Goal: Transaction & Acquisition: Purchase product/service

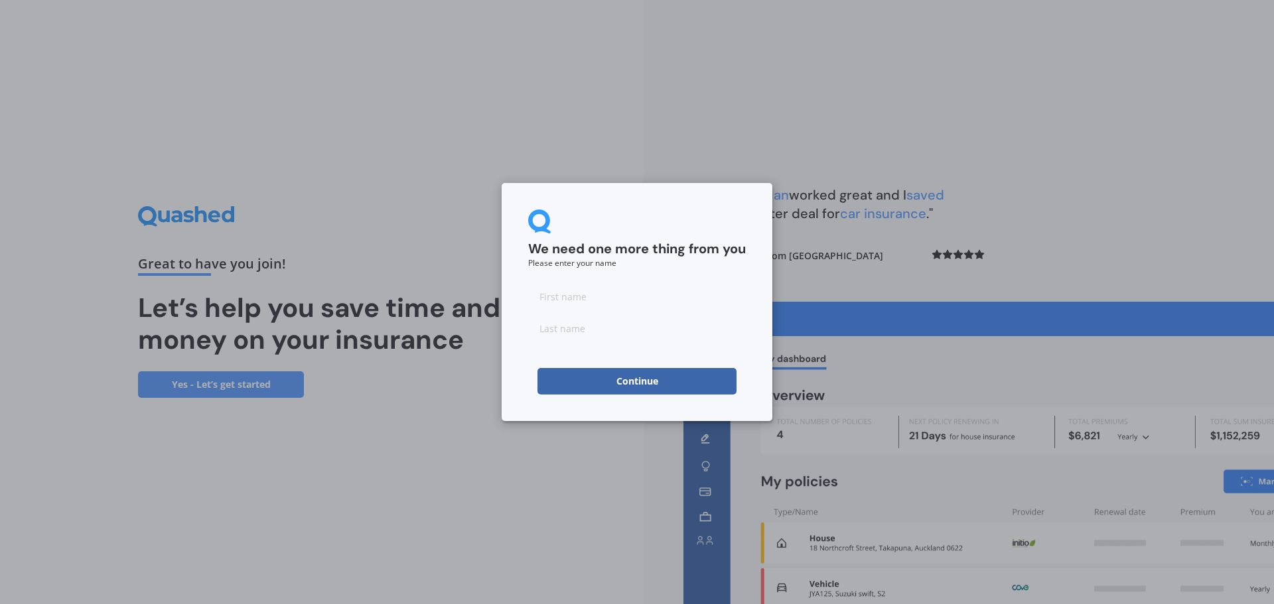
click at [561, 295] on input at bounding box center [637, 296] width 218 height 27
type input "[PERSON_NAME]"
click at [595, 388] on button "Continue" at bounding box center [636, 381] width 199 height 27
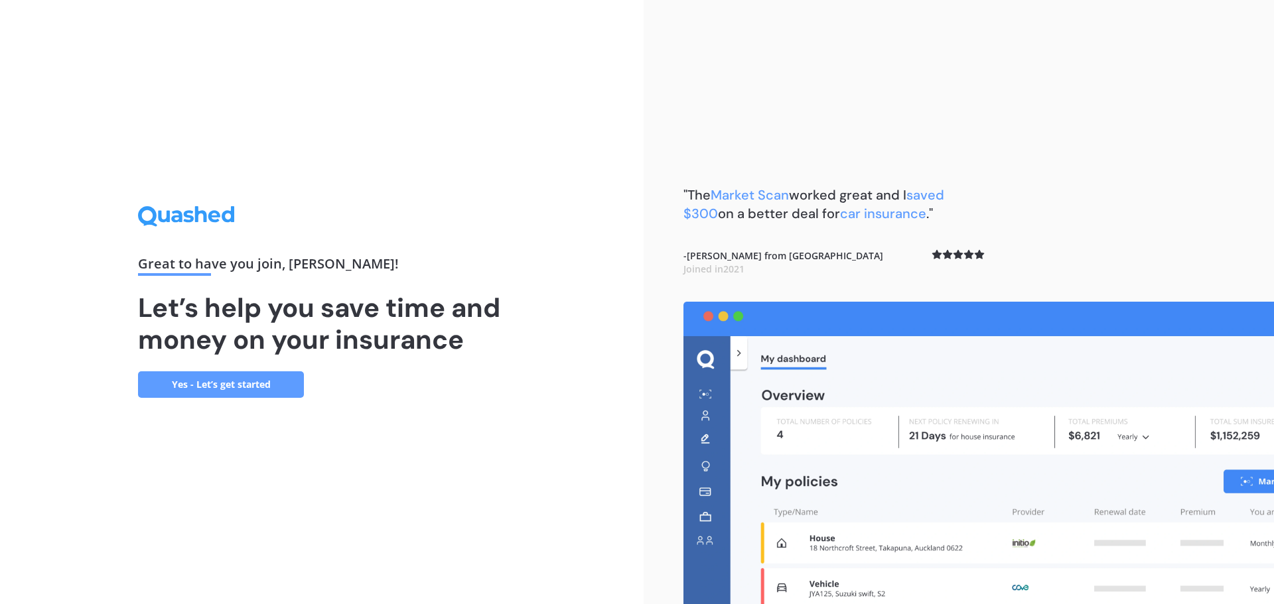
click at [242, 380] on link "Yes - Let’s get started" at bounding box center [221, 385] width 166 height 27
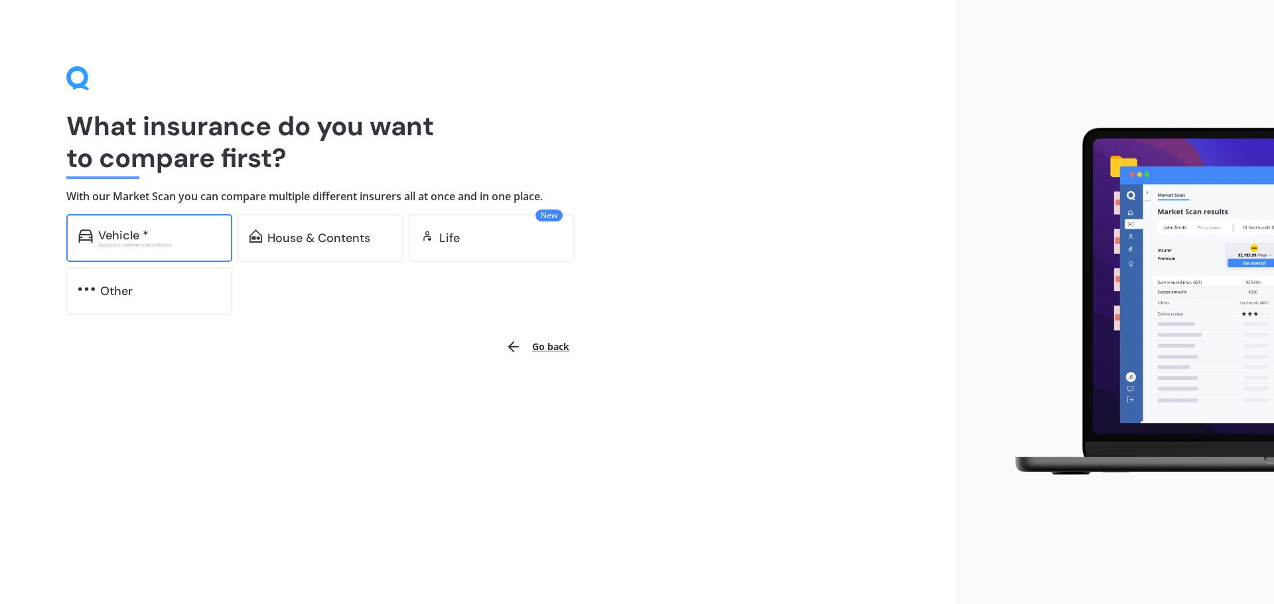
click at [160, 244] on div "Excludes commercial vehicles" at bounding box center [159, 244] width 122 height 5
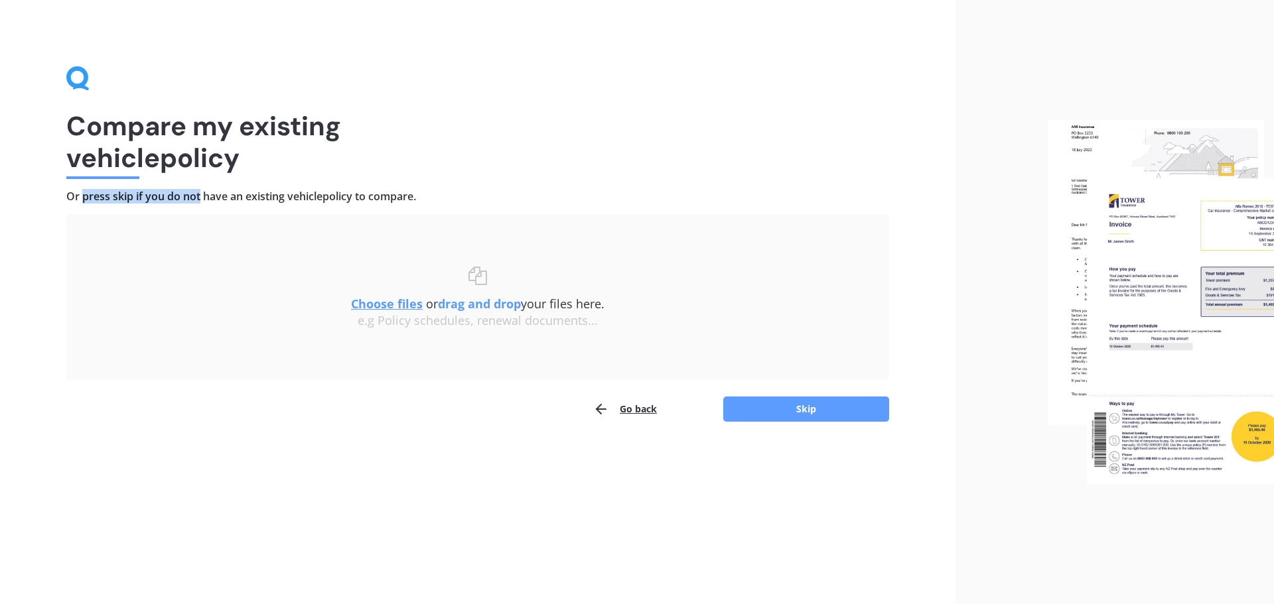
drag, startPoint x: 82, startPoint y: 202, endPoint x: 238, endPoint y: 191, distance: 157.0
click at [233, 193] on h4 "Or press skip if you do not have an existing vehicle policy to compare." at bounding box center [477, 197] width 823 height 14
click at [238, 191] on h4 "Or press skip if you do not have an existing vehicle policy to compare." at bounding box center [477, 197] width 823 height 14
drag, startPoint x: 165, startPoint y: 122, endPoint x: 320, endPoint y: 178, distance: 165.6
click at [194, 123] on h1 "Compare my existing vehicle policy" at bounding box center [477, 142] width 823 height 64
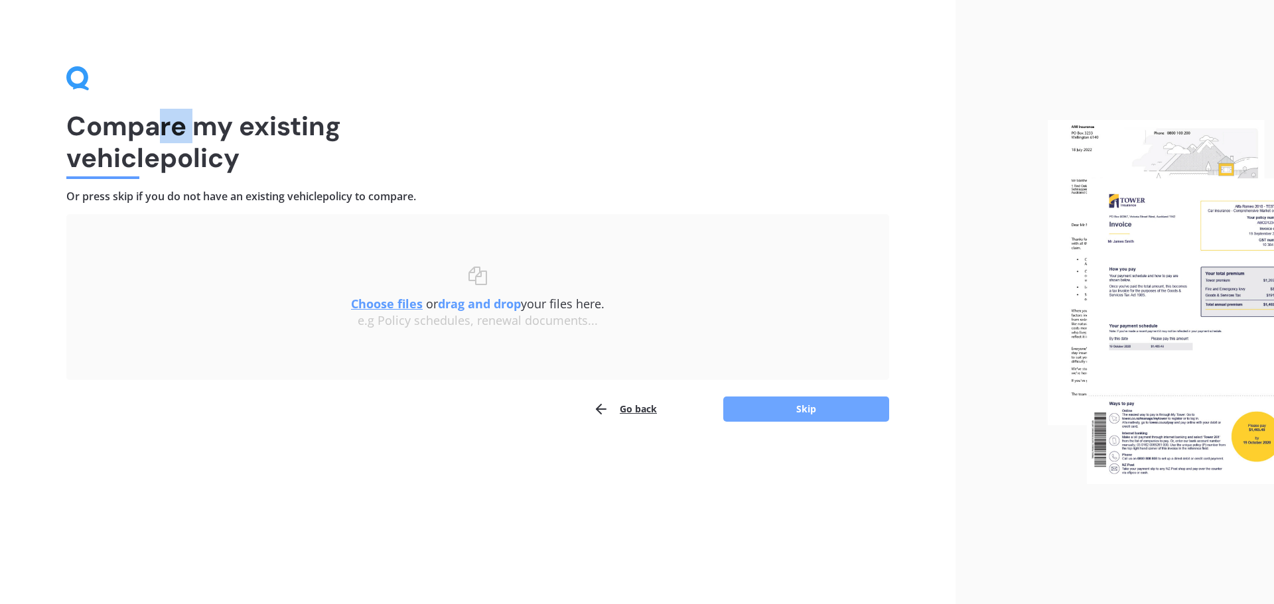
click at [792, 417] on button "Skip" at bounding box center [806, 409] width 166 height 25
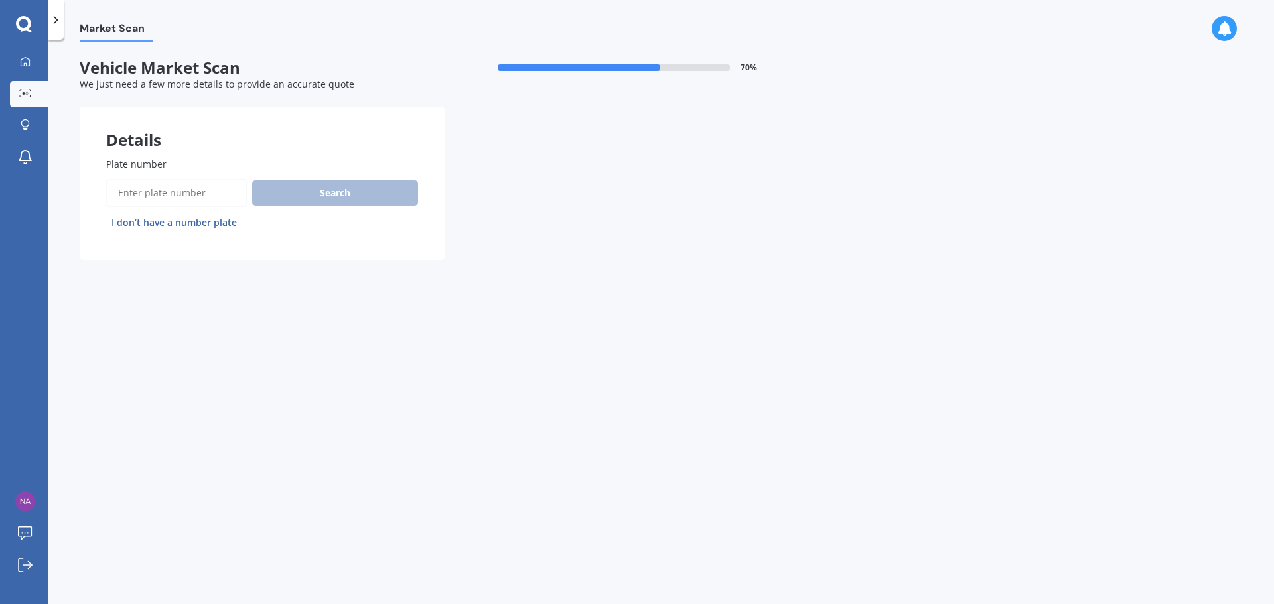
drag, startPoint x: 151, startPoint y: 202, endPoint x: 153, endPoint y: 194, distance: 7.4
click at [151, 199] on input "Plate number" at bounding box center [176, 193] width 141 height 28
type input "G"
type input "HWN733"
click at [284, 186] on button "Search" at bounding box center [335, 192] width 166 height 25
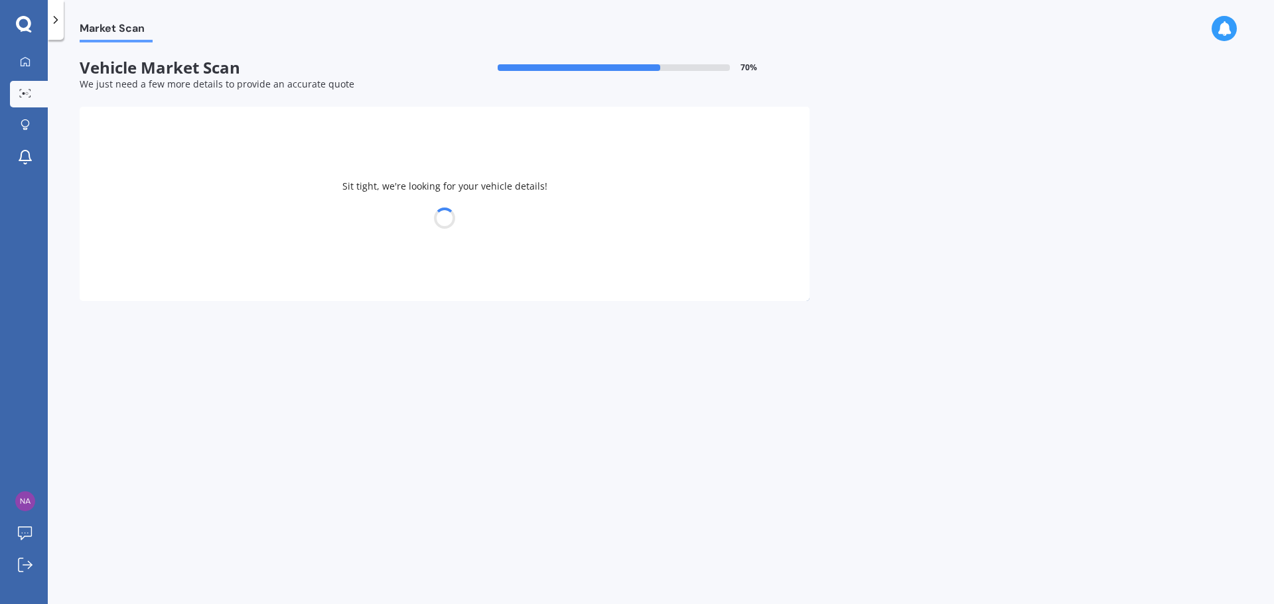
select select "BMW"
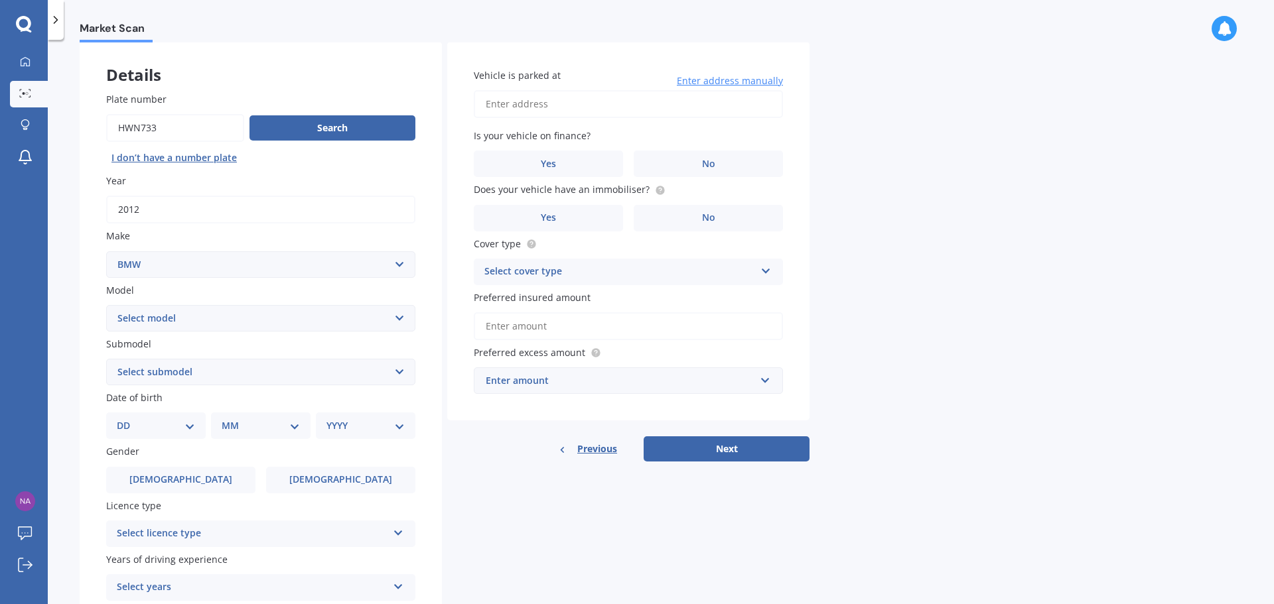
scroll to position [66, 0]
click at [153, 318] on select "Select model 116 116I 118 118D 120 130 218D 220I 225 250 316 318 320 320 i 323 …" at bounding box center [260, 317] width 309 height 27
select select "116I"
click at [106, 304] on select "Select model 116 116I 118 118D 120 130 218D 220I 225 250 316 318 320 320 i 323 …" at bounding box center [260, 317] width 309 height 27
click at [160, 368] on select "Select submodel Hatchback Turbo" at bounding box center [260, 371] width 309 height 27
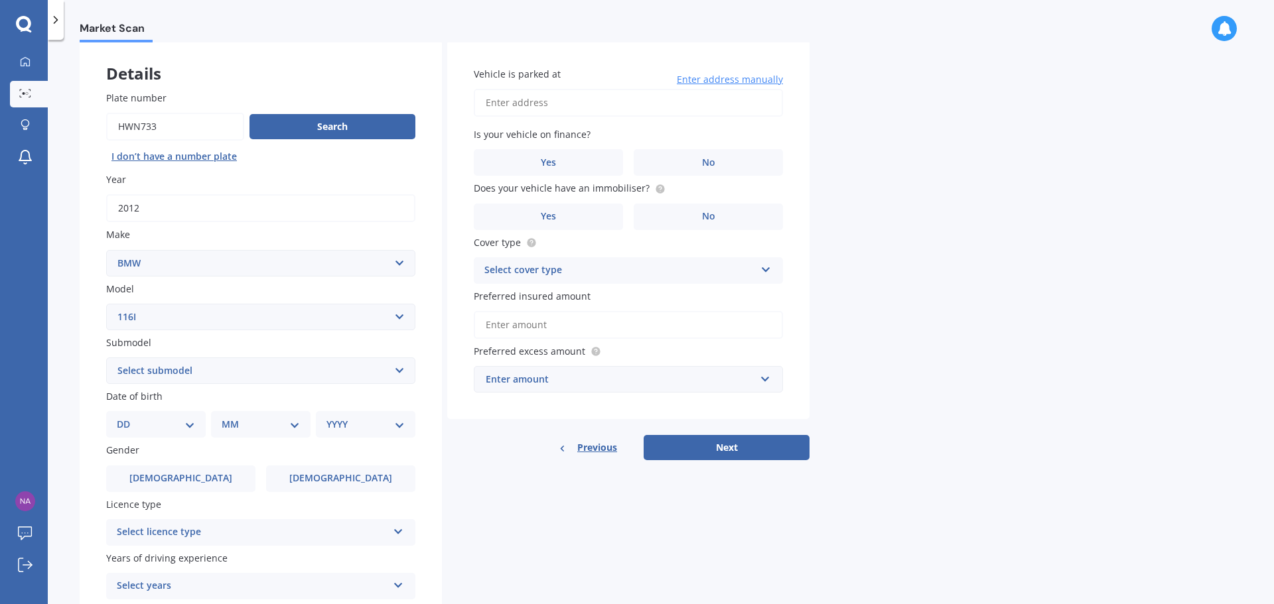
select select "HATCHBACK TURBO"
click at [106, 358] on select "Select submodel Hatchback Turbo" at bounding box center [260, 371] width 309 height 27
click at [141, 418] on select "DD 01 02 03 04 05 06 07 08 09 10 11 12 13 14 15 16 17 18 19 20 21 22 23 24 25 2…" at bounding box center [156, 424] width 78 height 15
select select "27"
click at [127, 417] on select "DD 01 02 03 04 05 06 07 08 09 10 11 12 13 14 15 16 17 18 19 20 21 22 23 24 25 2…" at bounding box center [156, 424] width 78 height 15
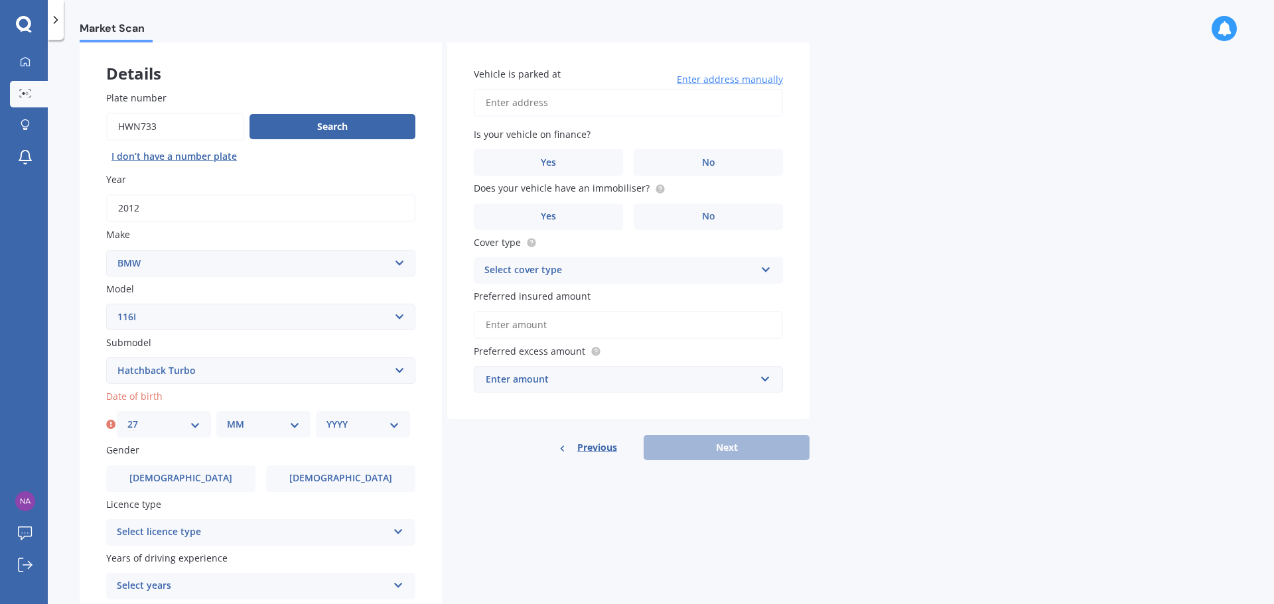
click at [229, 425] on select "MM 01 02 03 04 05 06 07 08 09 10 11 12" at bounding box center [263, 424] width 73 height 15
select select "07"
click at [227, 417] on select "MM 01 02 03 04 05 06 07 08 09 10 11 12" at bounding box center [263, 424] width 73 height 15
click at [318, 429] on div "YYYY 2025 2024 2023 2022 2021 2020 2019 2018 2017 2016 2015 2014 2013 2012 2011…" at bounding box center [363, 424] width 94 height 27
click at [334, 423] on select "YYYY 2025 2024 2023 2022 2021 2020 2019 2018 2017 2016 2015 2014 2013 2012 2011…" at bounding box center [362, 424] width 73 height 15
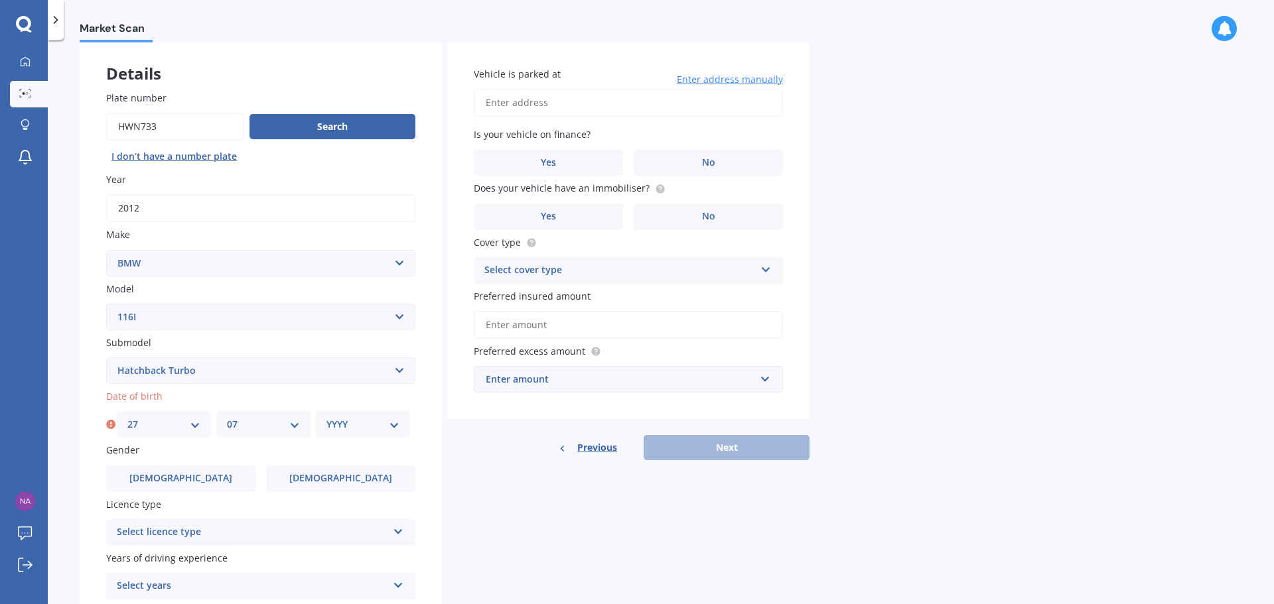
select select "1999"
click at [326, 417] on select "YYYY 2025 2024 2023 2022 2021 2020 2019 2018 2017 2016 2015 2014 2013 2012 2011…" at bounding box center [362, 424] width 73 height 15
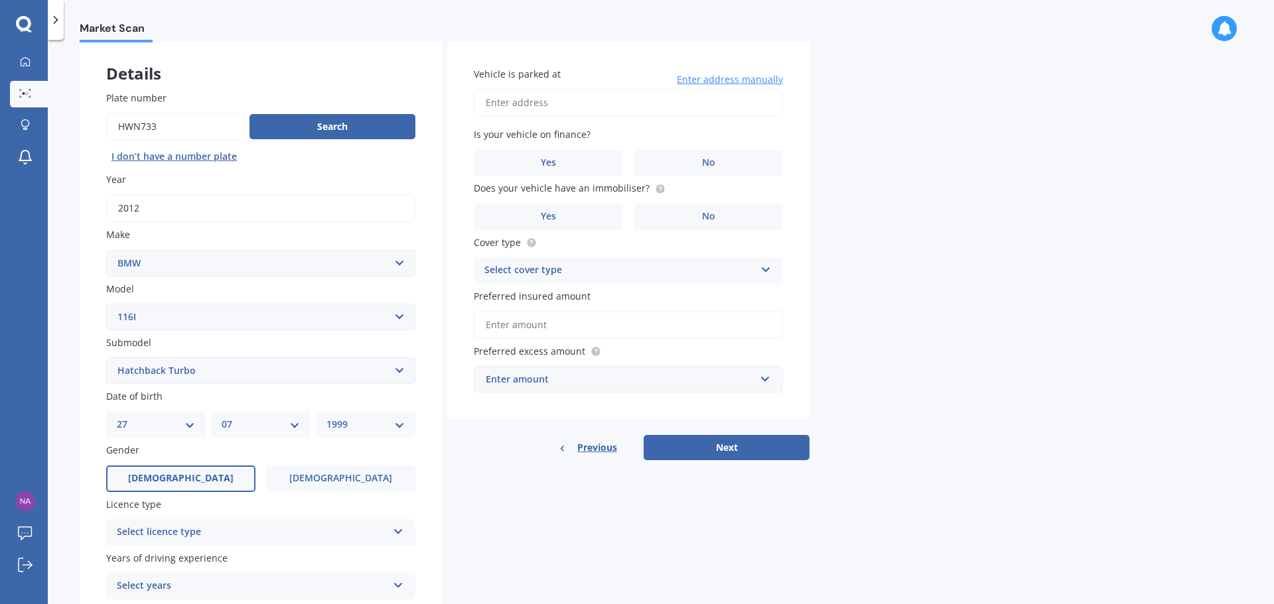
click at [226, 479] on label "[DEMOGRAPHIC_DATA]" at bounding box center [180, 479] width 149 height 27
click at [0, 0] on input "[DEMOGRAPHIC_DATA]" at bounding box center [0, 0] width 0 height 0
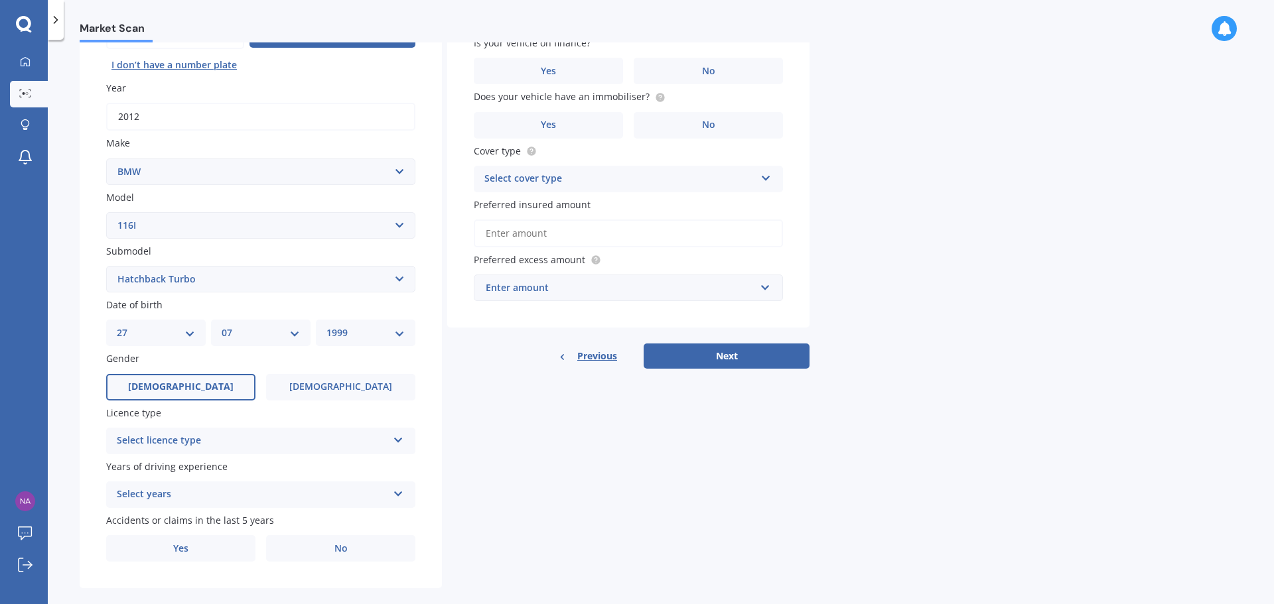
scroll to position [176, 0]
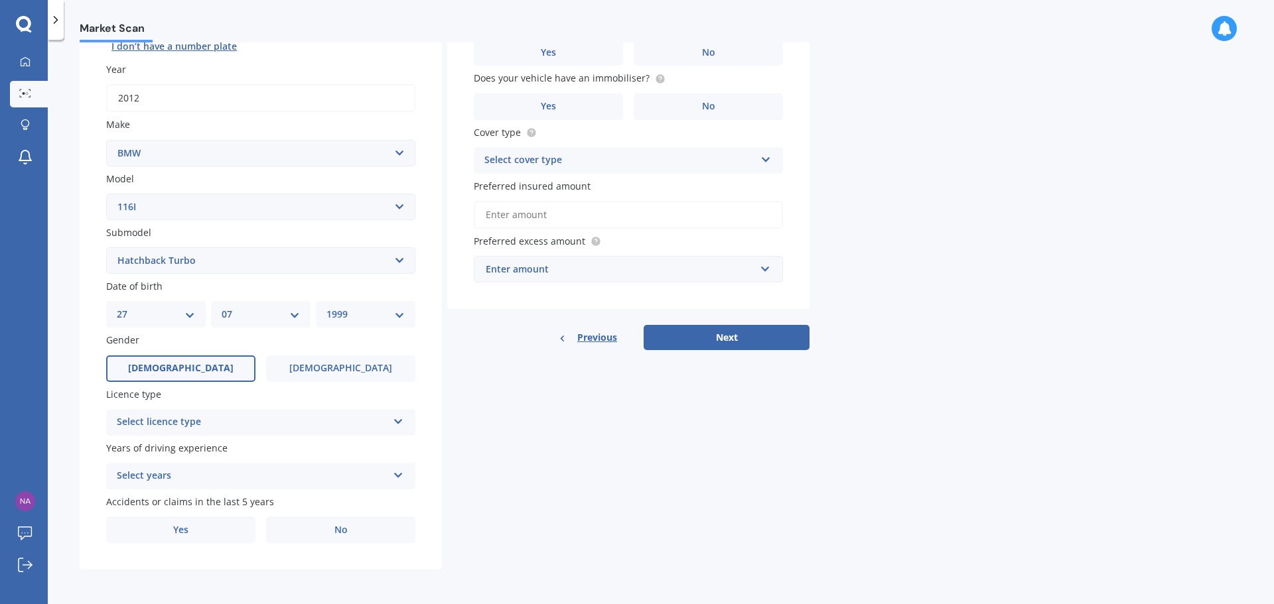
click at [206, 423] on div "Select licence type" at bounding box center [252, 423] width 271 height 16
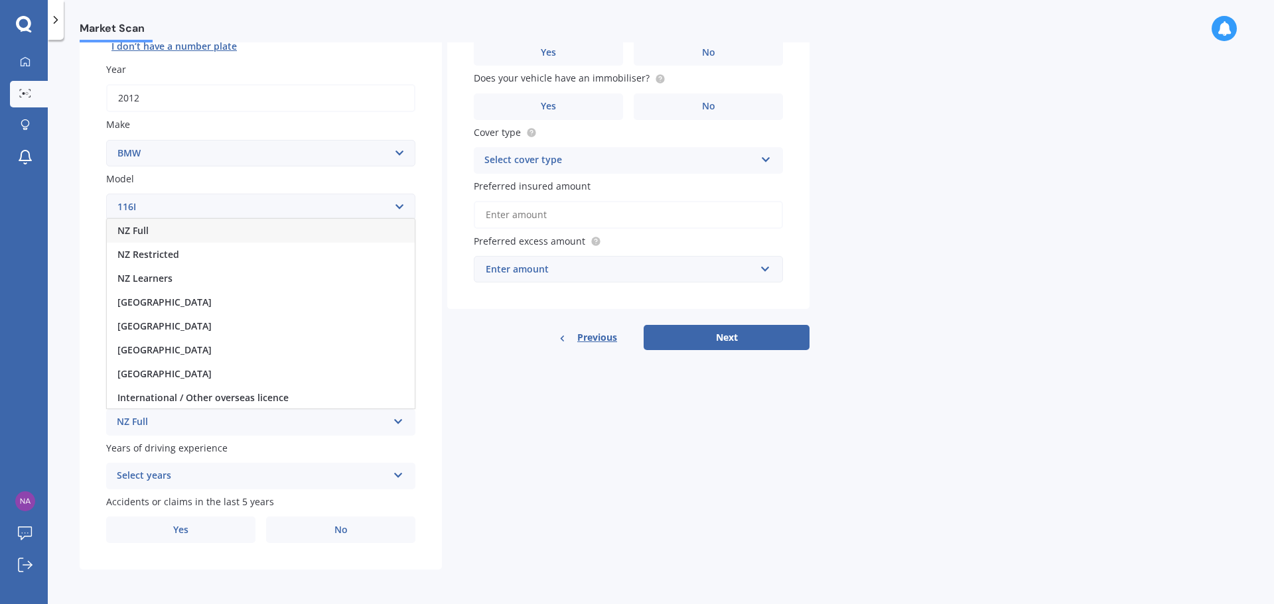
click at [176, 234] on div "NZ Full" at bounding box center [261, 231] width 308 height 24
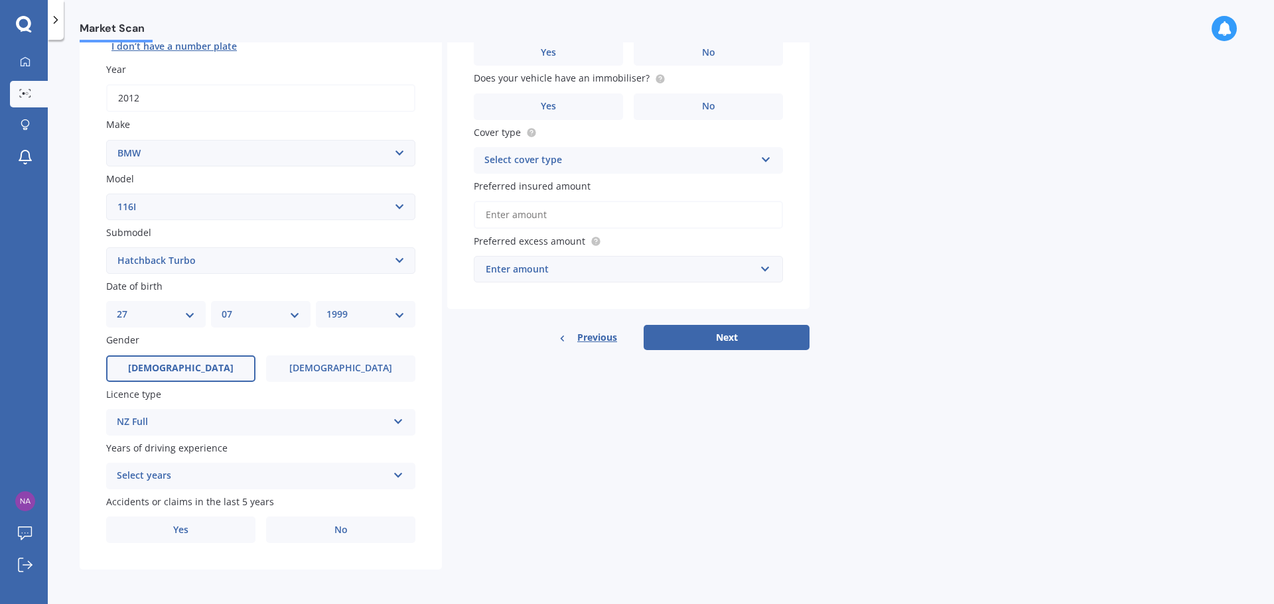
click at [199, 474] on div "Select years" at bounding box center [252, 476] width 271 height 16
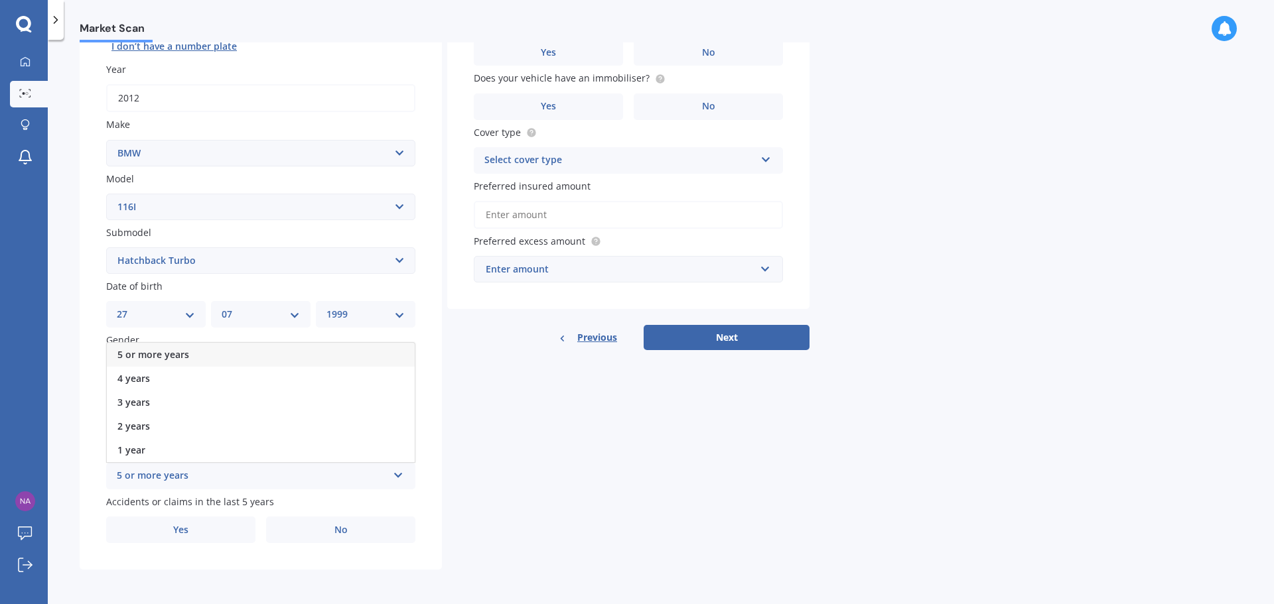
click at [196, 358] on div "5 or more years" at bounding box center [261, 355] width 308 height 24
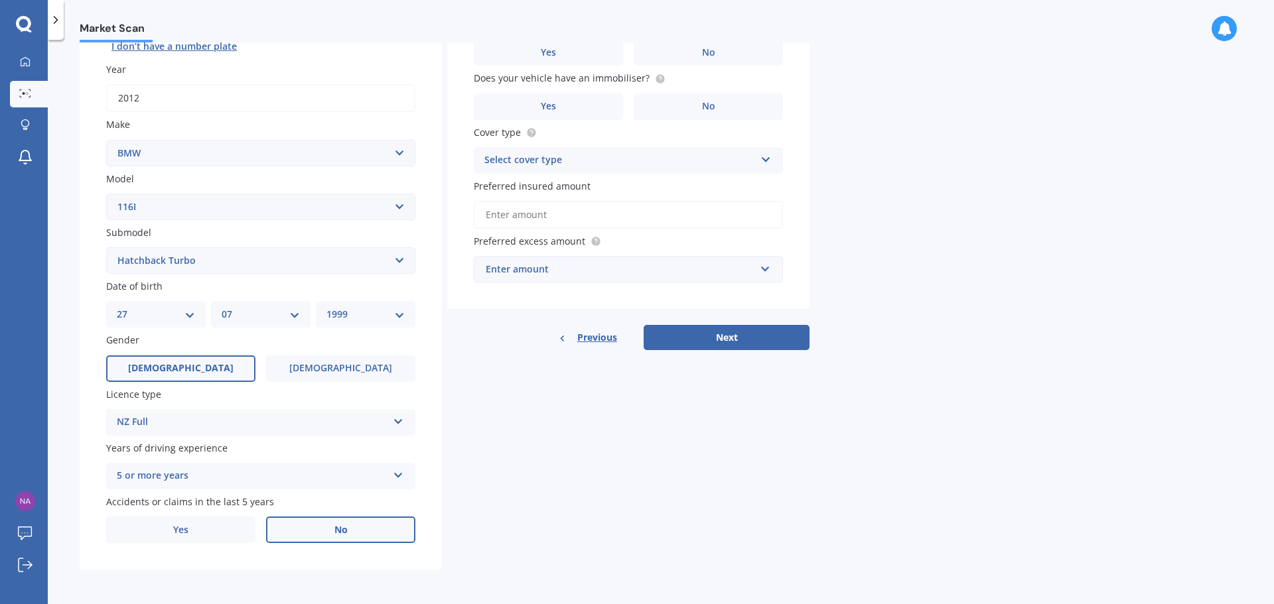
click at [364, 529] on label "No" at bounding box center [340, 530] width 149 height 27
click at [0, 0] on input "No" at bounding box center [0, 0] width 0 height 0
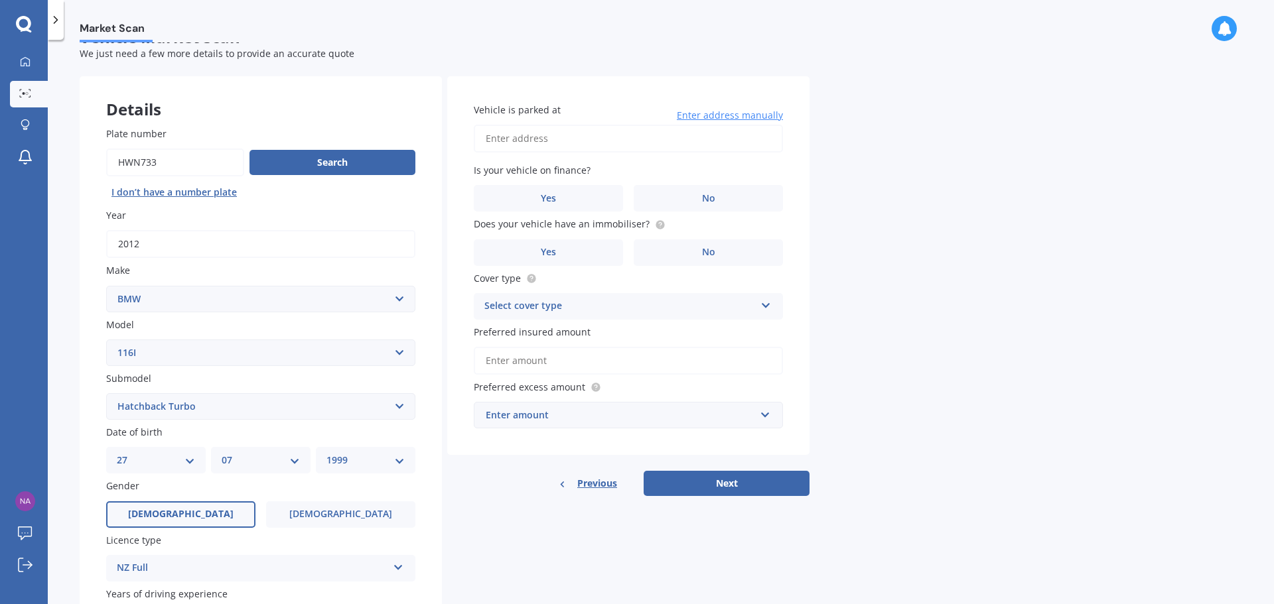
scroll to position [0, 0]
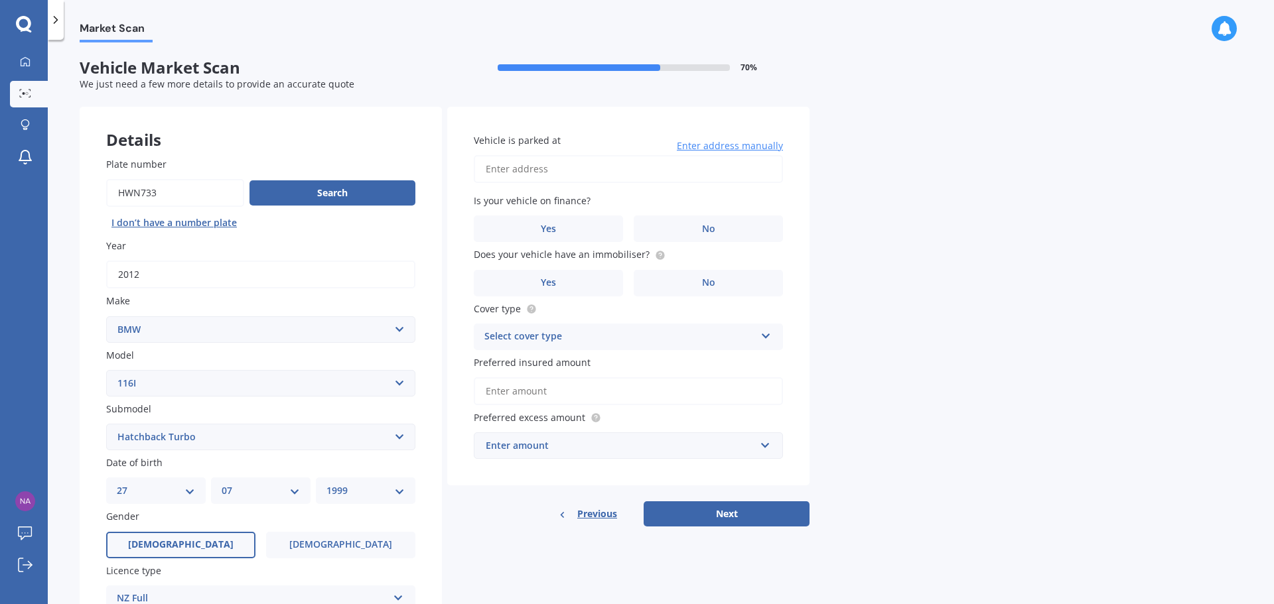
click at [537, 167] on input "Vehicle is parked at" at bounding box center [628, 169] width 309 height 28
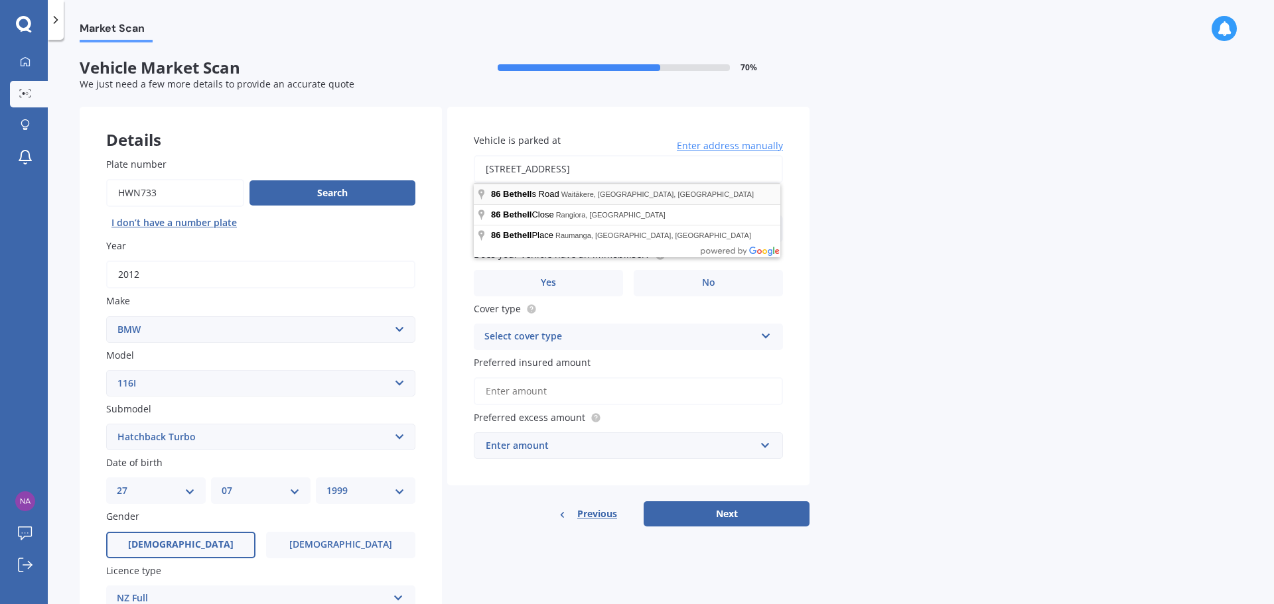
type input "[STREET_ADDRESS]"
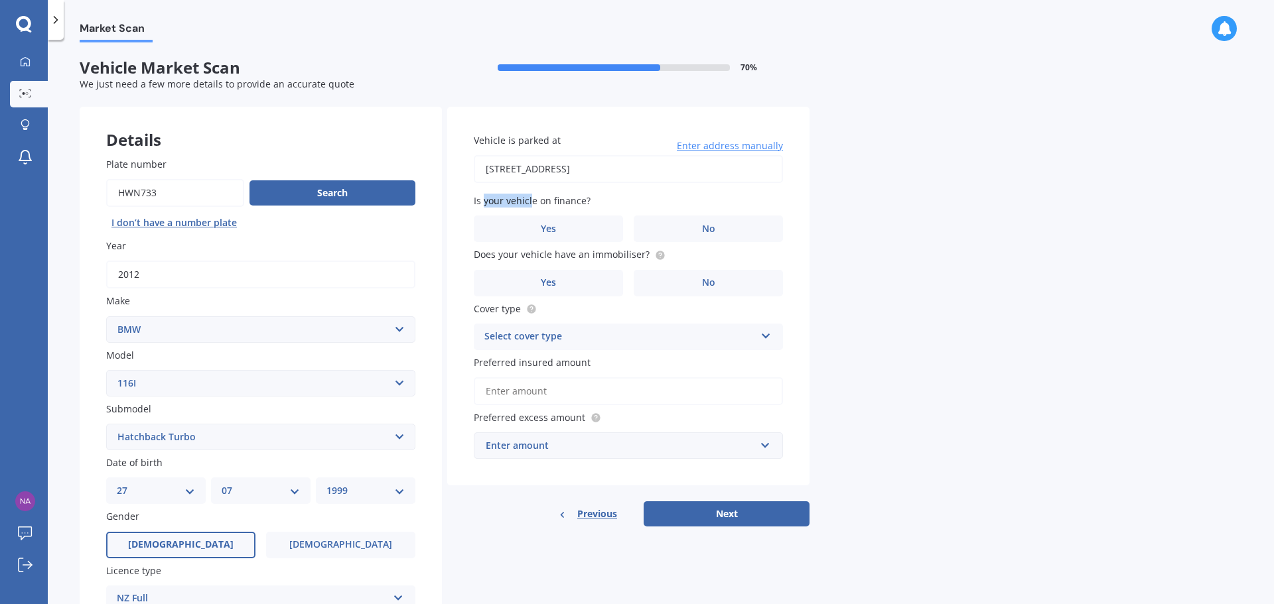
drag, startPoint x: 484, startPoint y: 201, endPoint x: 531, endPoint y: 201, distance: 47.1
click at [531, 201] on span "Is your vehicle on finance?" at bounding box center [532, 200] width 117 height 13
click at [684, 227] on label "No" at bounding box center [708, 229] width 149 height 27
click at [0, 0] on input "No" at bounding box center [0, 0] width 0 height 0
click at [601, 279] on label "Yes" at bounding box center [548, 283] width 149 height 27
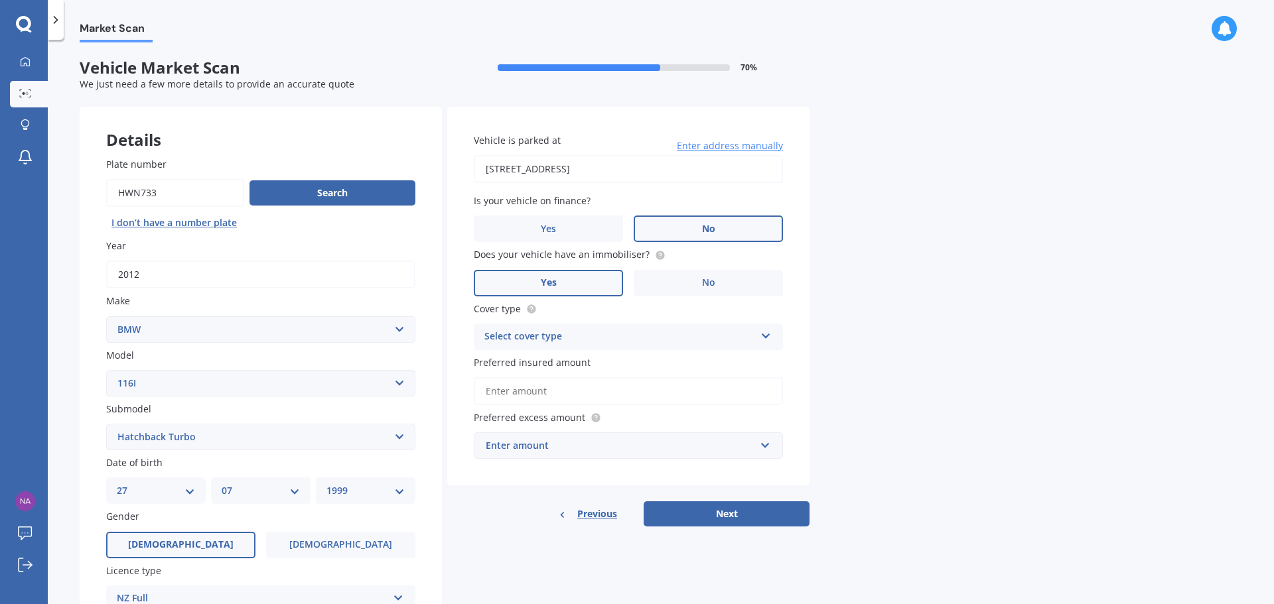
click at [0, 0] on input "Yes" at bounding box center [0, 0] width 0 height 0
click at [563, 337] on div "Select cover type" at bounding box center [619, 337] width 271 height 16
click at [564, 372] on div "Comprehensive" at bounding box center [628, 363] width 308 height 24
click at [524, 389] on input "Preferred insured amount" at bounding box center [628, 392] width 309 height 28
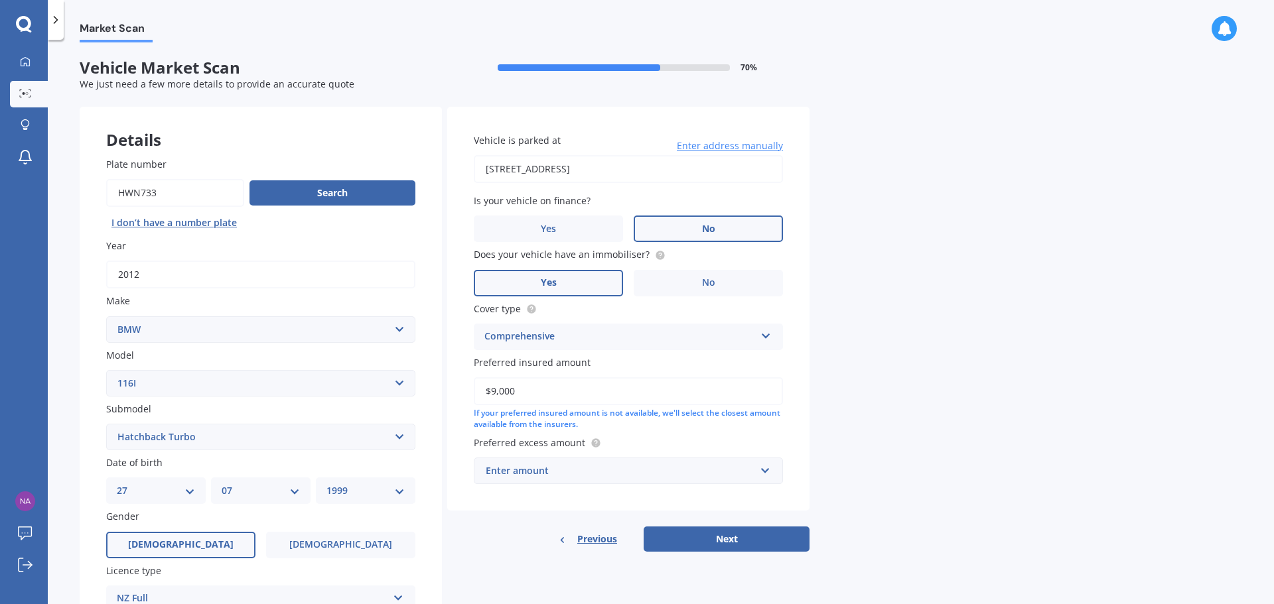
type input "$9,000"
click at [579, 459] on input "text" at bounding box center [623, 470] width 297 height 25
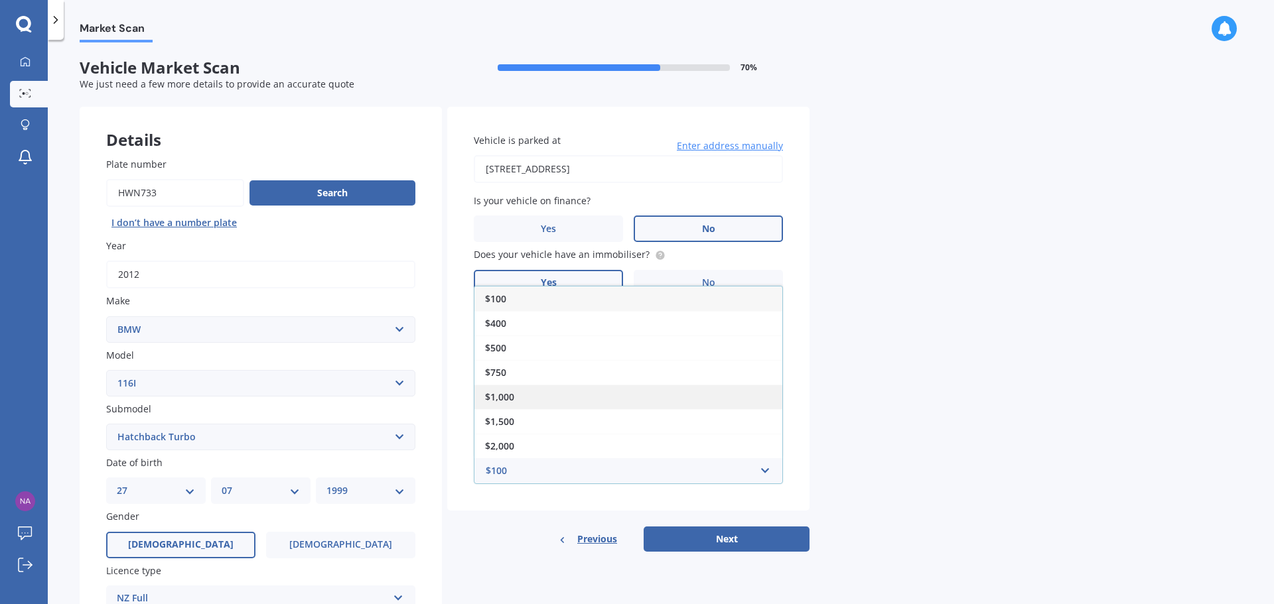
click at [544, 388] on div "$1,000" at bounding box center [628, 397] width 308 height 25
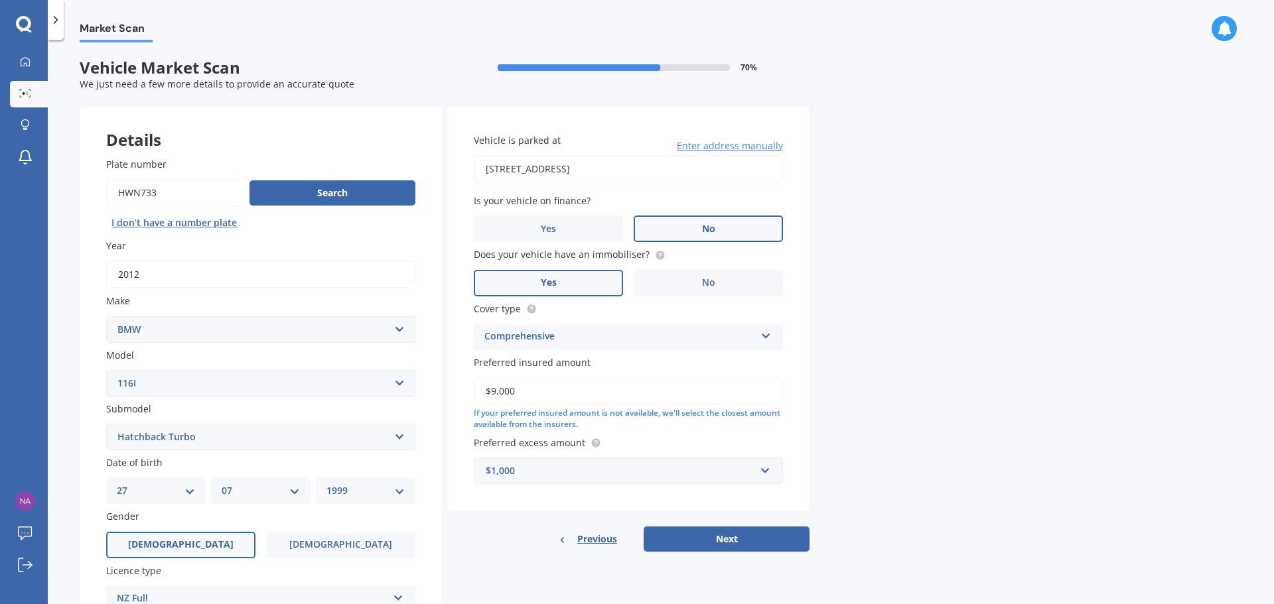
click at [823, 414] on div "Market Scan Vehicle Market Scan 70 % We just need a few more details to provide…" at bounding box center [661, 324] width 1226 height 565
click at [606, 478] on div "$1,000" at bounding box center [620, 471] width 269 height 15
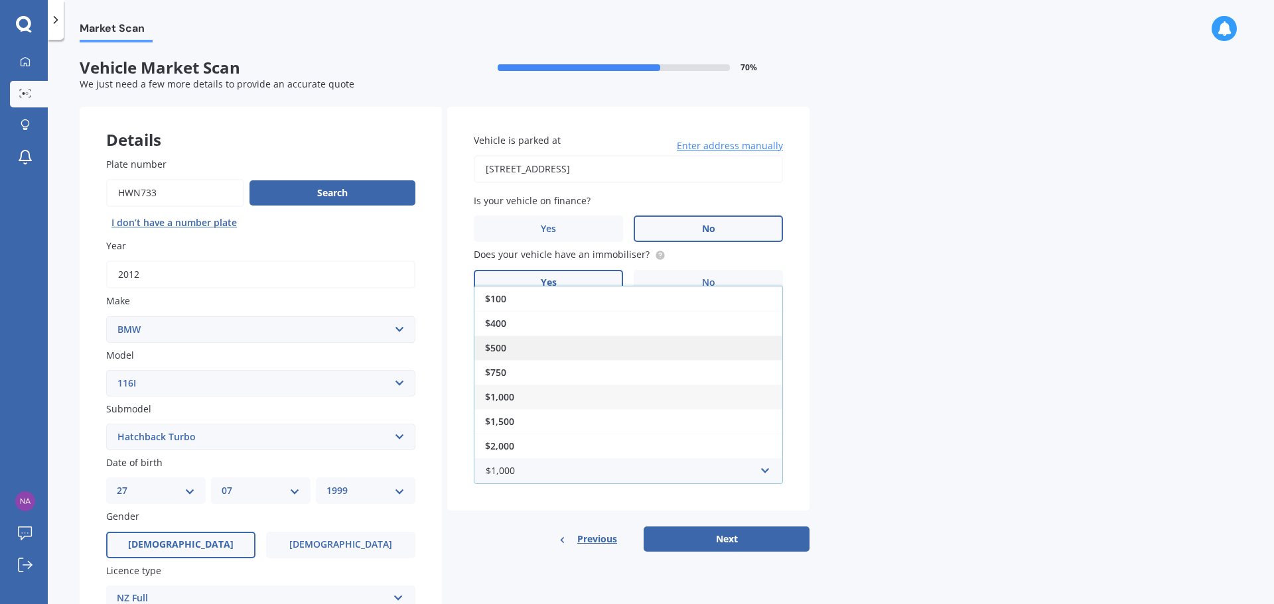
click at [512, 357] on div "$500" at bounding box center [628, 348] width 308 height 25
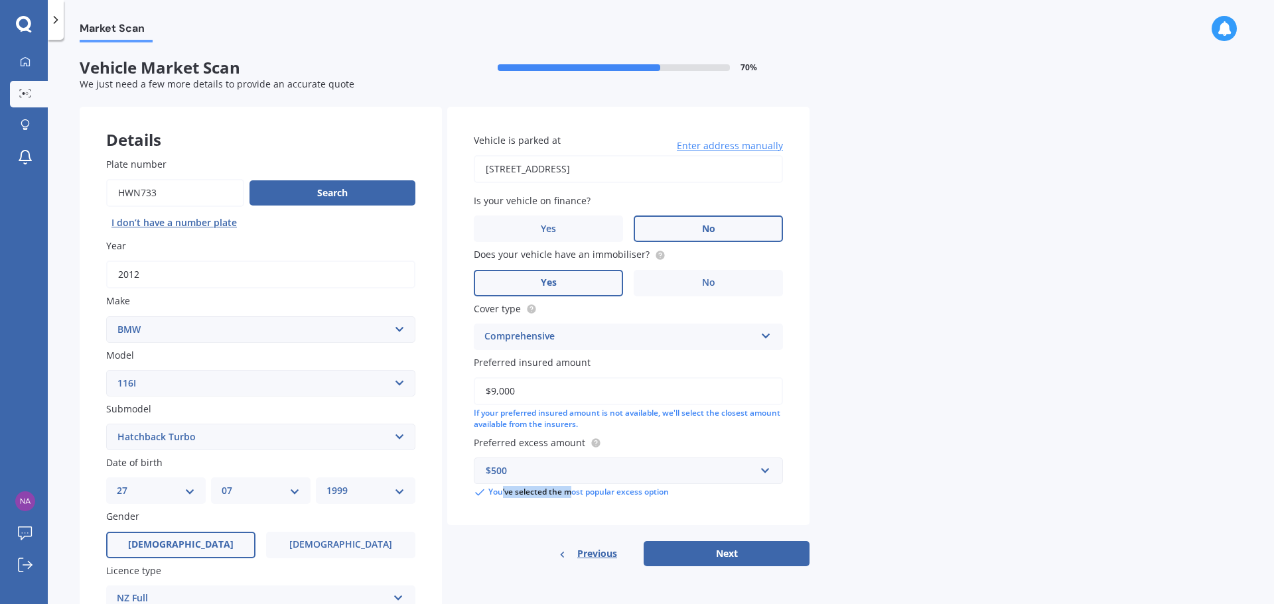
click at [578, 496] on div "You’ve selected the most popular excess option" at bounding box center [628, 493] width 309 height 12
click at [587, 494] on div "You’ve selected the most popular excess option" at bounding box center [628, 493] width 309 height 12
click at [715, 544] on button "Next" at bounding box center [727, 553] width 166 height 25
select select "27"
select select "07"
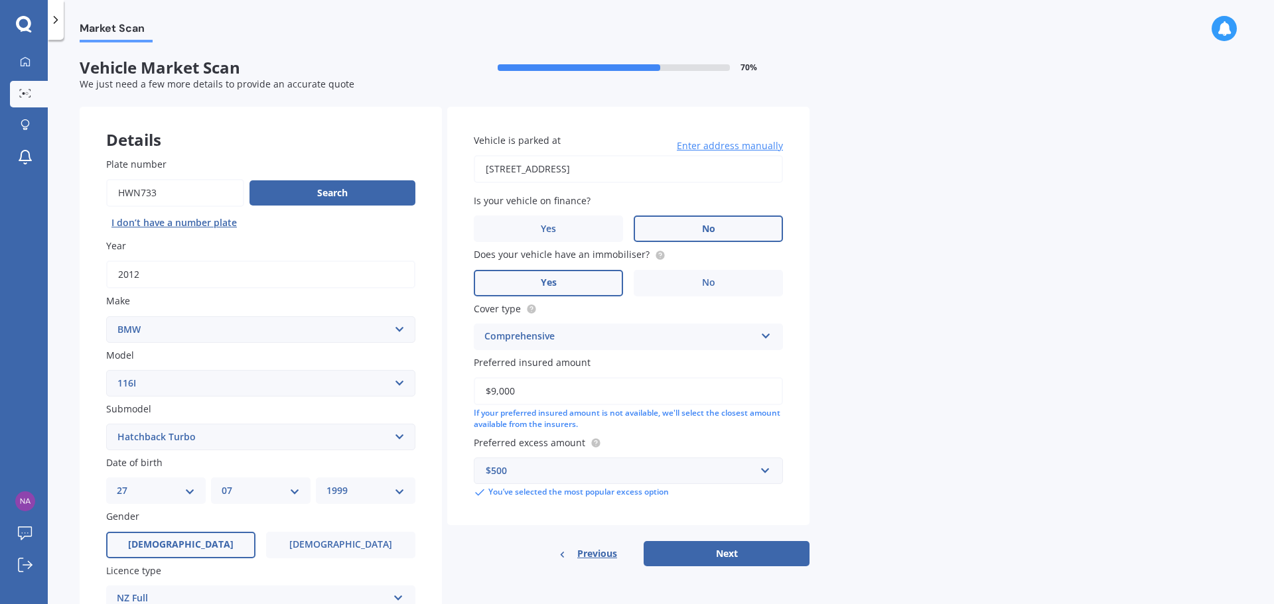
select select "1999"
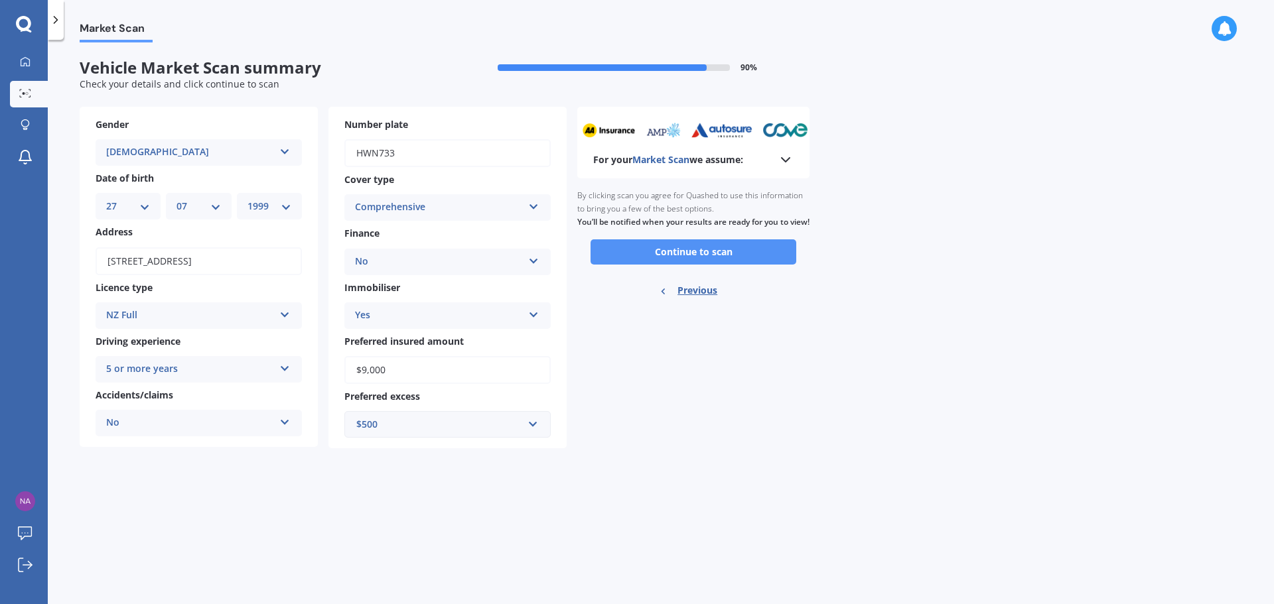
click at [681, 265] on button "Continue to scan" at bounding box center [694, 252] width 206 height 25
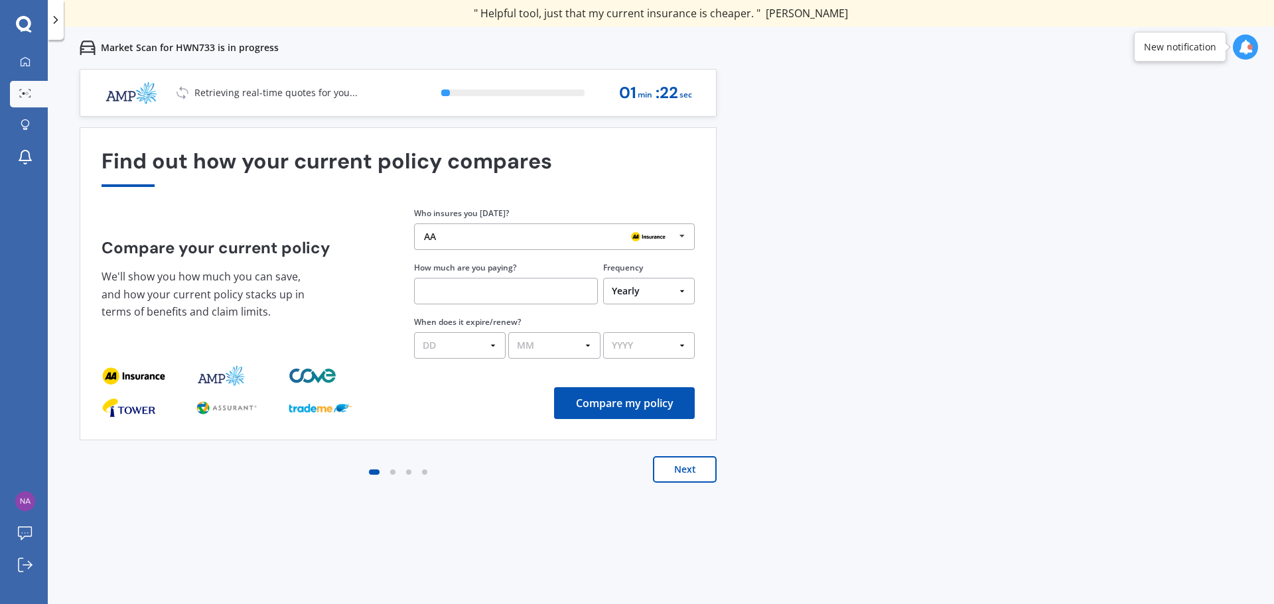
click at [212, 96] on p "Retrieving real-time quotes for you..." at bounding box center [275, 92] width 163 height 13
drag, startPoint x: 212, startPoint y: 96, endPoint x: 320, endPoint y: 97, distance: 107.5
click at [320, 97] on p "Connecting to insurance companies online..." at bounding box center [293, 92] width 198 height 13
click at [493, 348] on select "DD 01 02 03 04 05 06 07 08 09 10 11 12 13 14 15 16 17 18 19 20 21 22 23 24 25 2…" at bounding box center [460, 345] width 92 height 27
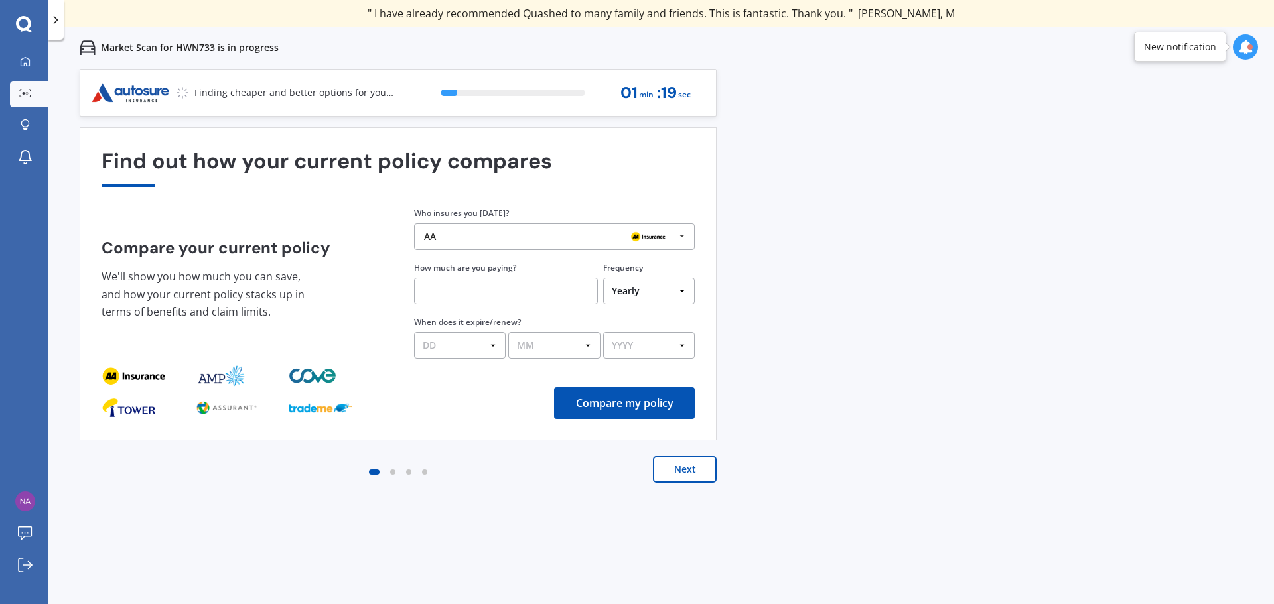
click at [493, 348] on select "DD 01 02 03 04 05 06 07 08 09 10 11 12 13 14 15 16 17 18 19 20 21 22 23 24 25 2…" at bounding box center [460, 345] width 92 height 27
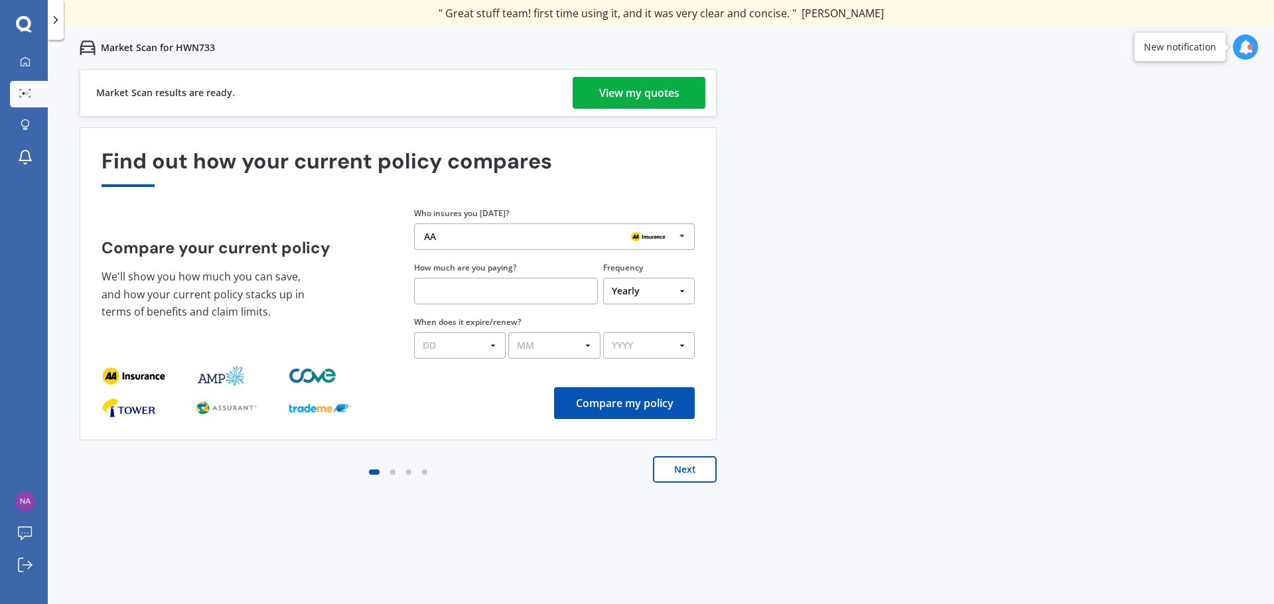
click at [628, 86] on div "View my quotes" at bounding box center [639, 93] width 80 height 32
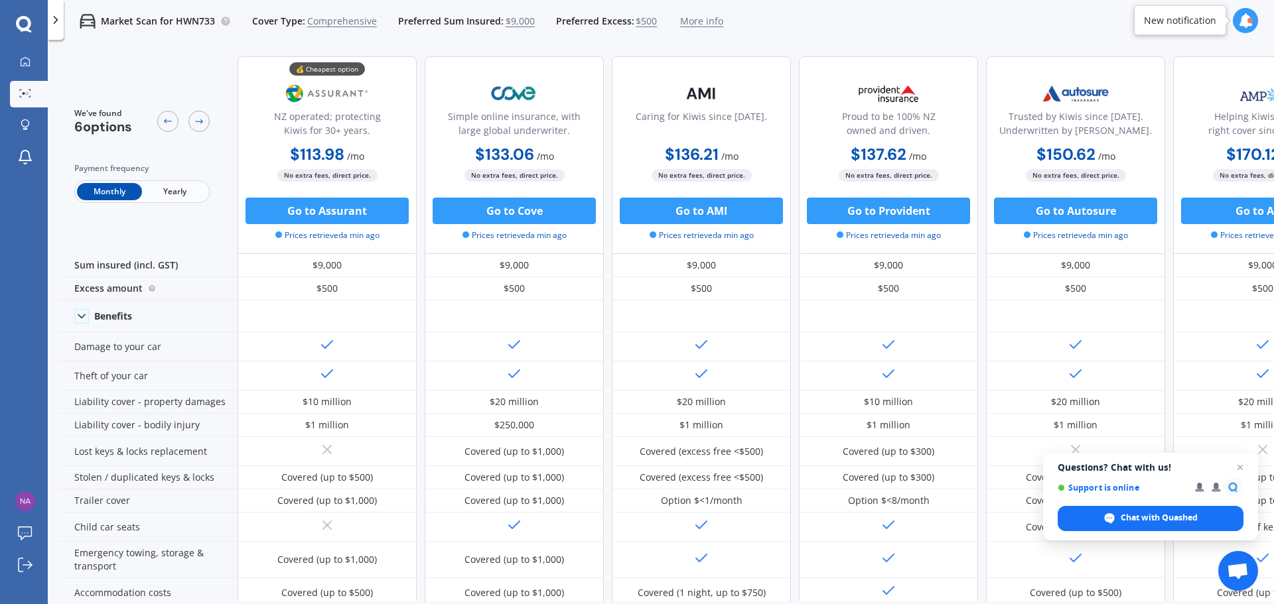
click at [185, 193] on span "Yearly" at bounding box center [174, 191] width 65 height 17
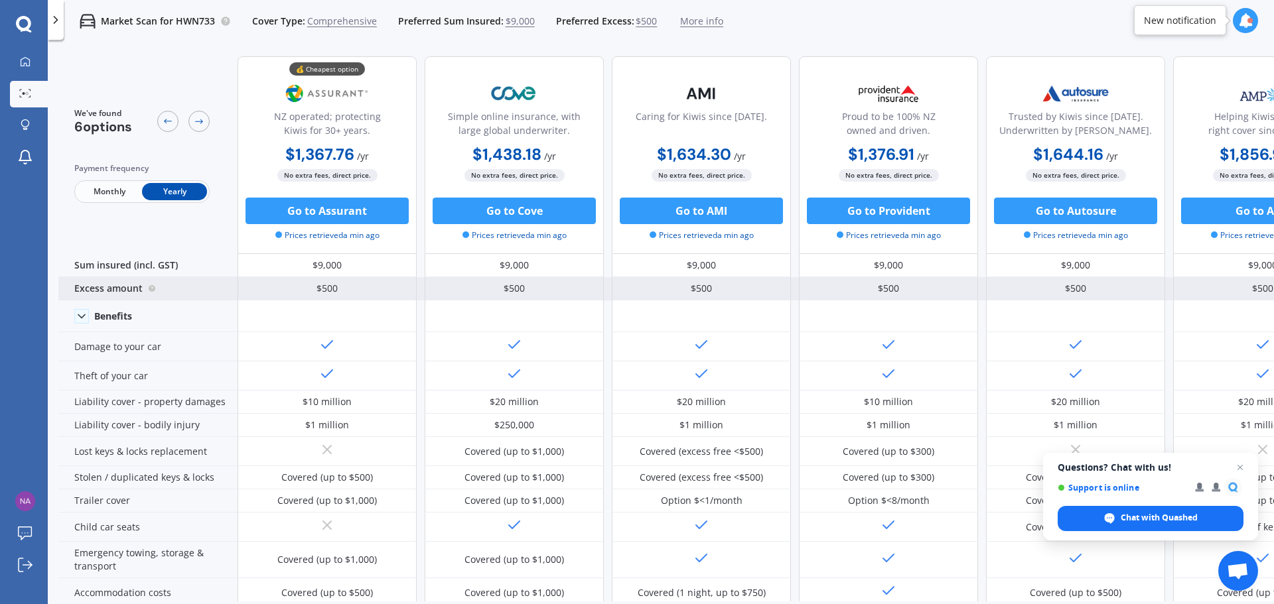
click at [348, 285] on div "$500" at bounding box center [327, 288] width 179 height 23
